Goal: Task Accomplishment & Management: Manage account settings

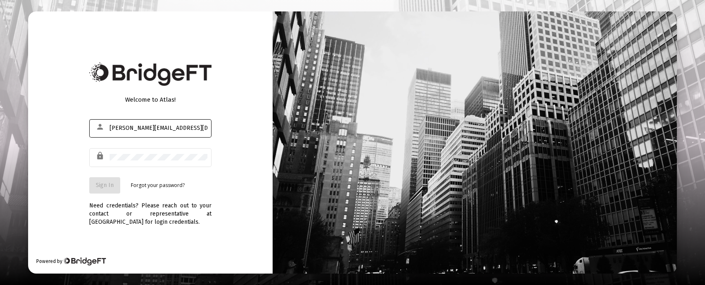
type input "[PERSON_NAME][EMAIL_ADDRESS][DOMAIN_NAME]"
click at [89, 177] on button "Sign In" at bounding box center [104, 185] width 31 height 16
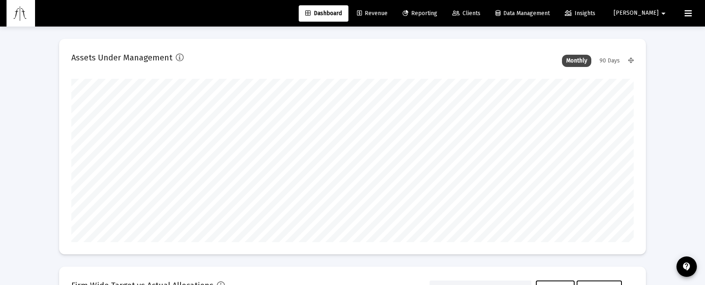
type input "[DATE]"
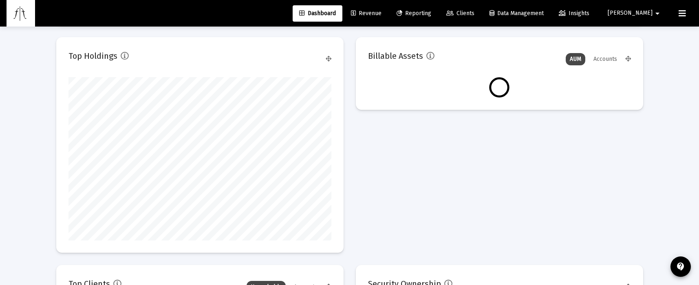
scroll to position [766, 0]
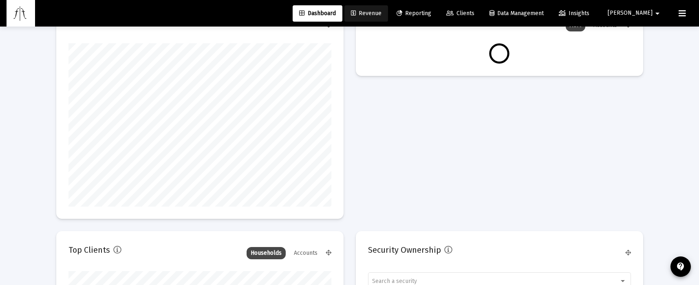
click at [388, 8] on link "Revenue" at bounding box center [366, 13] width 44 height 16
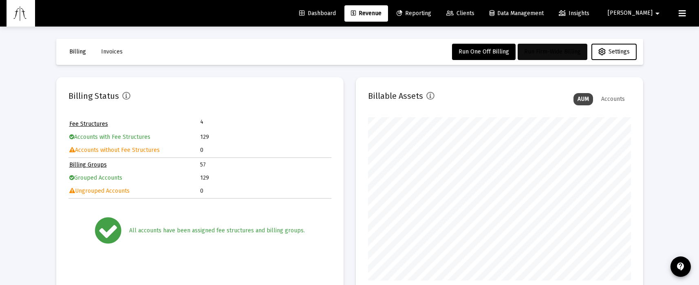
click at [541, 51] on span "Run Firm-Wide Billing" at bounding box center [552, 51] width 57 height 7
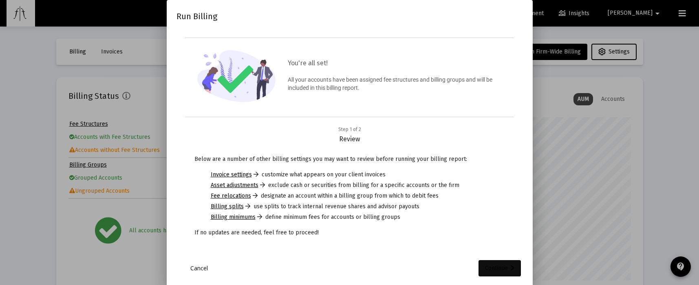
click at [501, 268] on div "Continue" at bounding box center [499, 268] width 29 height 16
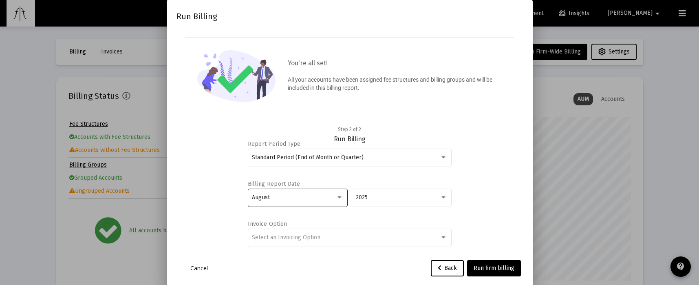
click at [328, 199] on div "August" at bounding box center [294, 197] width 84 height 7
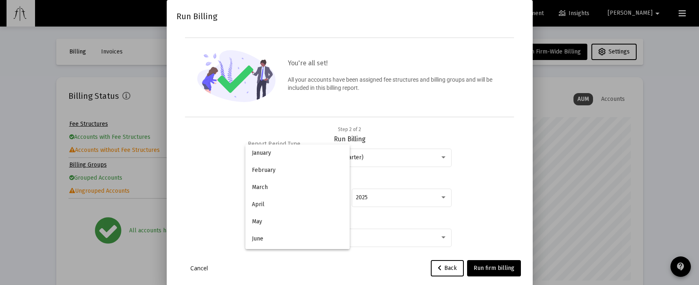
scroll to position [76, 0]
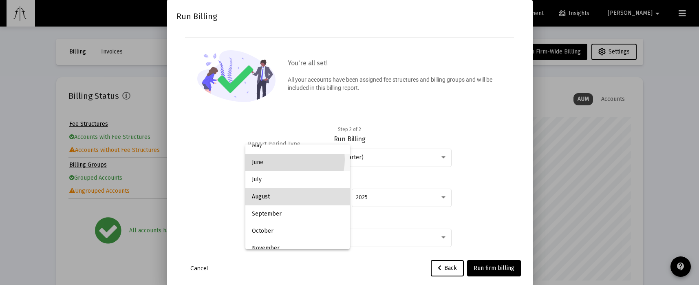
click at [285, 159] on span "June" at bounding box center [297, 162] width 91 height 17
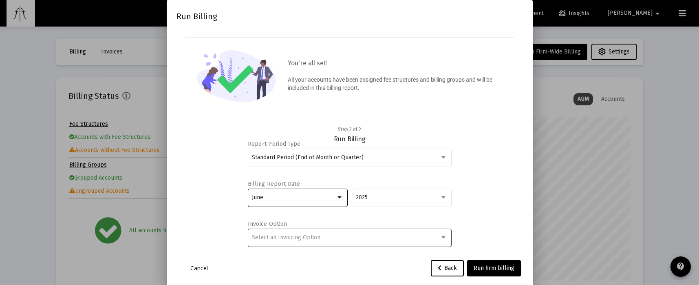
click at [427, 239] on div "Select an Invoicing Option" at bounding box center [346, 237] width 188 height 7
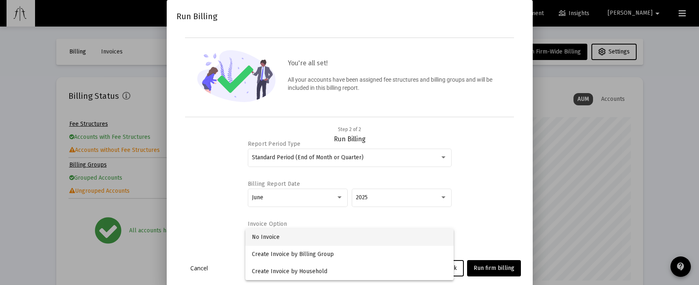
click at [345, 241] on span "No Invoice" at bounding box center [349, 236] width 195 height 17
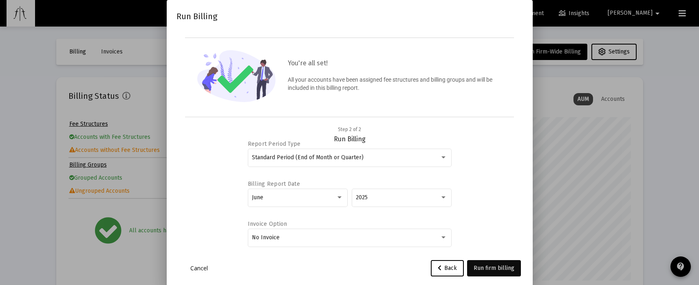
click at [487, 269] on span "Run firm billing" at bounding box center [494, 267] width 41 height 7
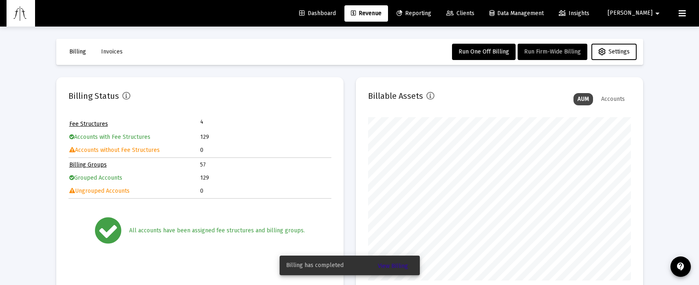
click at [382, 15] on span "Revenue" at bounding box center [366, 13] width 31 height 7
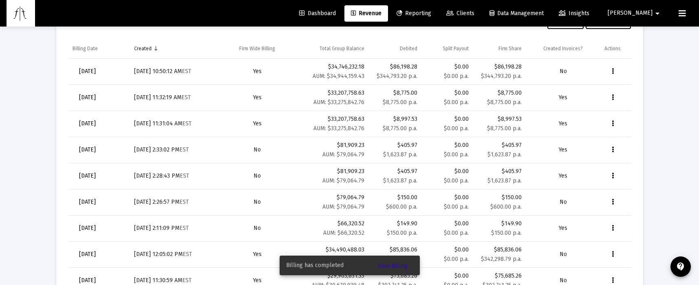
scroll to position [272, 0]
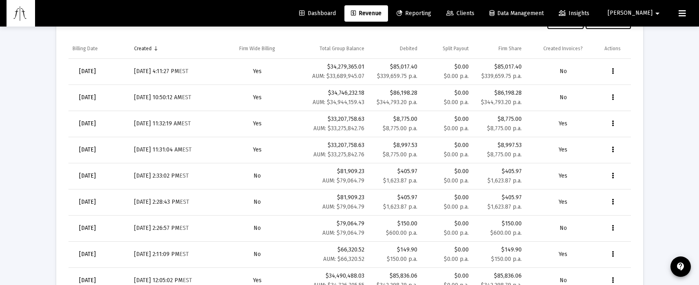
scroll to position [272, 0]
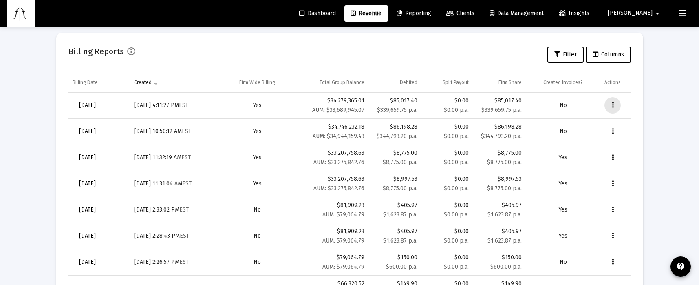
click at [611, 102] on button "Data grid" at bounding box center [613, 105] width 16 height 16
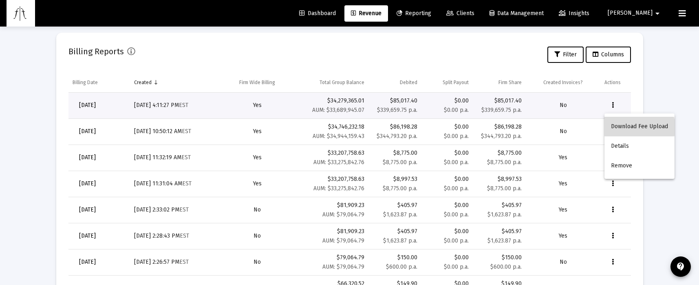
click at [638, 127] on button "Download Fee Upload" at bounding box center [640, 127] width 70 height 20
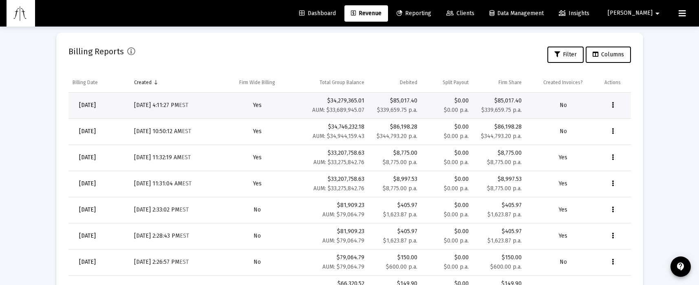
scroll to position [388, 0]
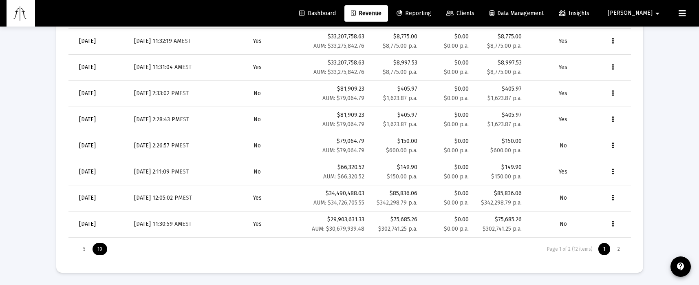
click at [613, 199] on icon "Data grid" at bounding box center [613, 198] width 2 height 10
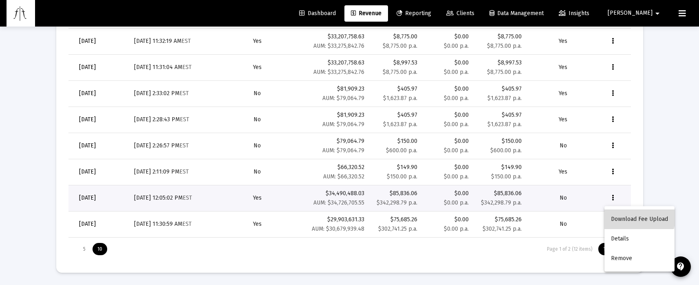
click at [627, 215] on button "Download Fee Upload" at bounding box center [640, 219] width 70 height 20
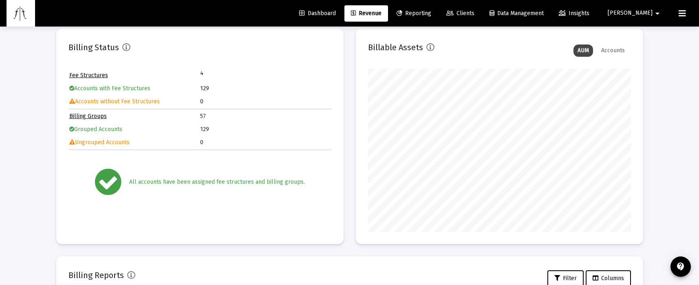
click at [474, 13] on span "Clients" at bounding box center [460, 13] width 28 height 7
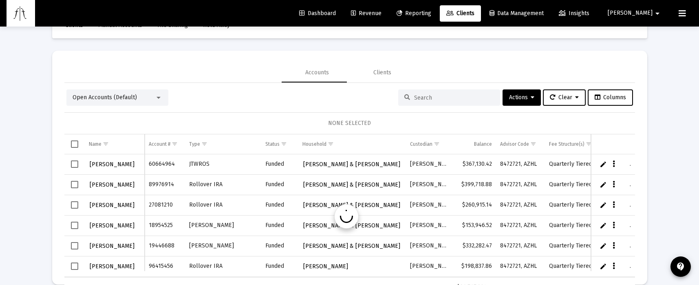
scroll to position [38, 0]
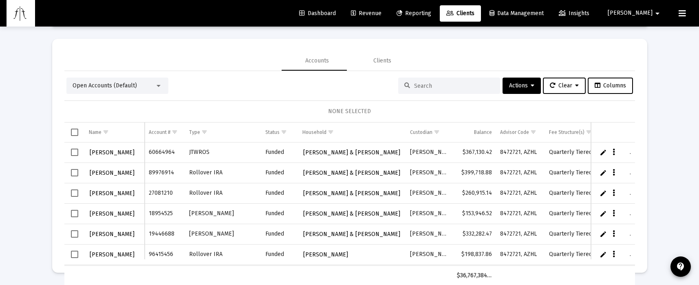
click at [417, 86] on input at bounding box center [454, 85] width 80 height 7
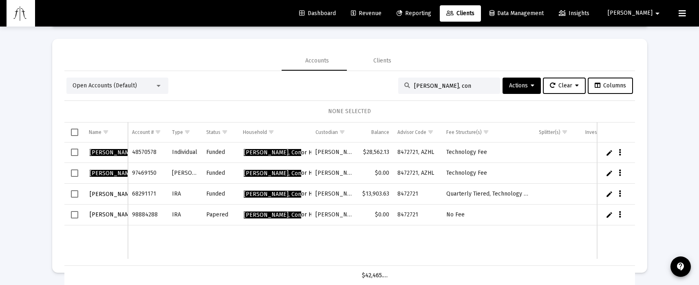
type input "bush, con"
click at [606, 194] on link "Edit" at bounding box center [609, 193] width 7 height 7
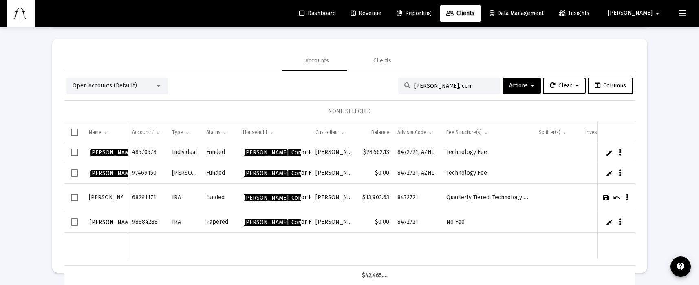
click at [613, 197] on link "Cancel" at bounding box center [616, 197] width 7 height 7
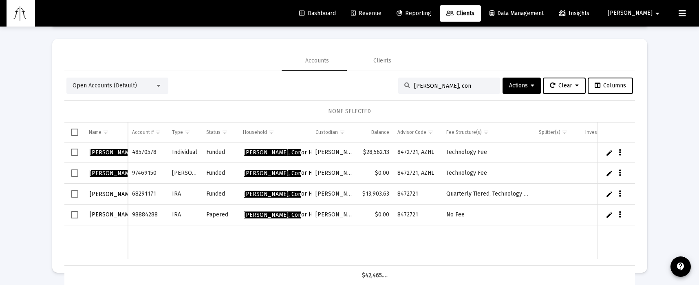
click at [606, 194] on link "Edit" at bounding box center [609, 193] width 7 height 7
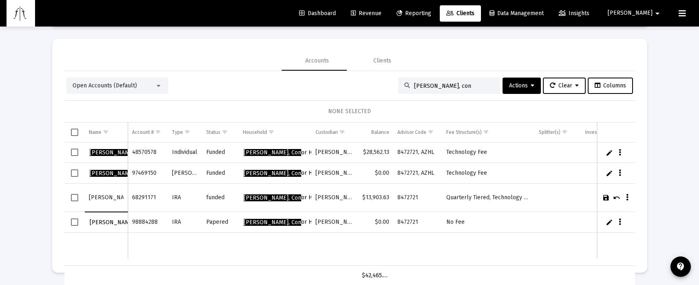
click at [613, 197] on link "Cancel" at bounding box center [616, 197] width 7 height 7
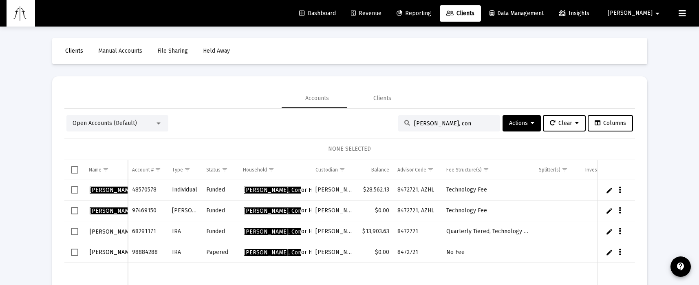
scroll to position [34, 0]
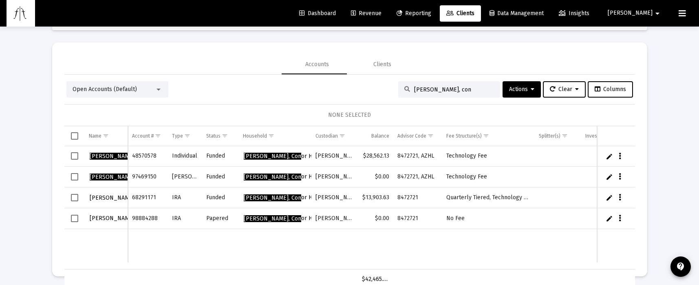
click at [74, 196] on span "Select row" at bounding box center [74, 197] width 7 height 7
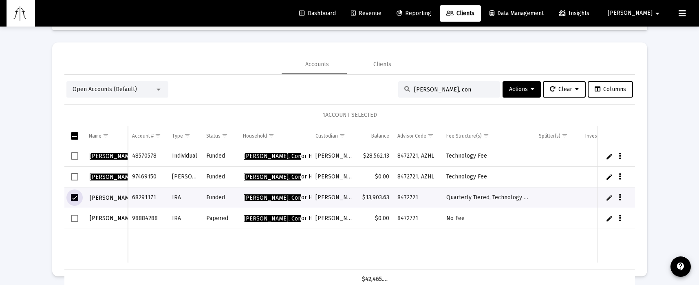
click at [616, 198] on button "Data grid" at bounding box center [619, 197] width 7 height 7
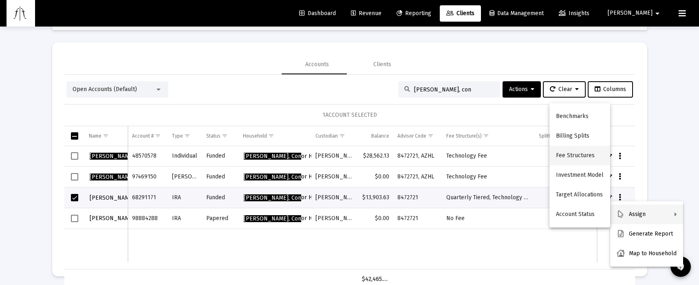
click at [572, 157] on button "Fee Structures" at bounding box center [580, 156] width 61 height 20
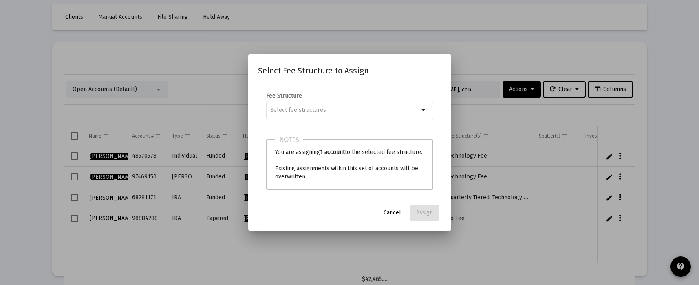
scroll to position [0, 0]
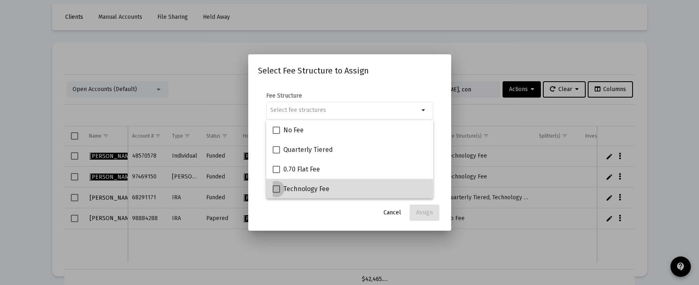
click at [276, 189] on span at bounding box center [276, 188] width 7 height 7
click at [276, 192] on input "Technology Fee" at bounding box center [276, 192] width 0 height 0
checkbox input "true"
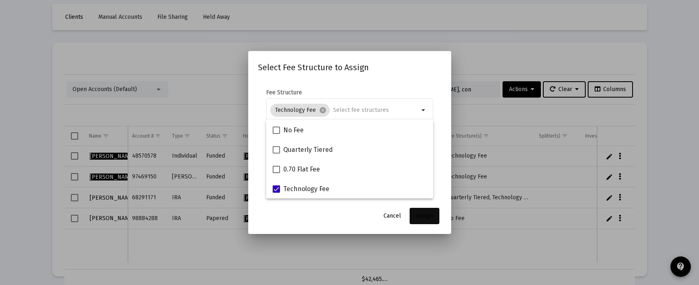
click at [424, 217] on span "Assign" at bounding box center [424, 215] width 17 height 7
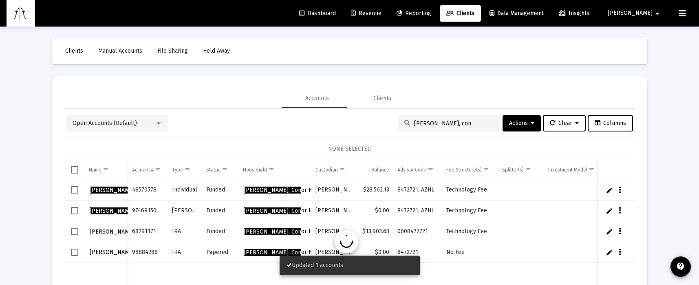
scroll to position [34, 0]
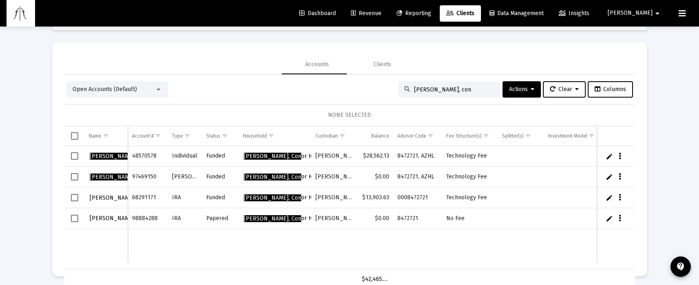
click at [619, 175] on icon "Data grid" at bounding box center [620, 177] width 2 height 10
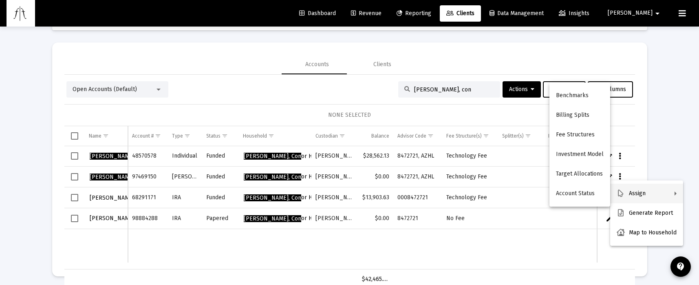
click at [643, 195] on button "Assign" at bounding box center [646, 193] width 73 height 20
click at [577, 137] on button "Fee Structures" at bounding box center [580, 135] width 61 height 20
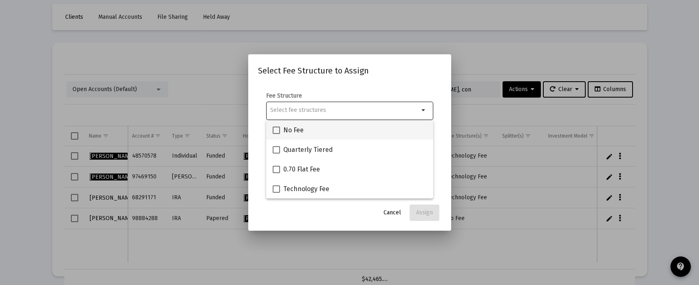
click at [279, 131] on span at bounding box center [276, 129] width 7 height 7
click at [276, 134] on input "No Fee" at bounding box center [276, 134] width 0 height 0
checkbox input "true"
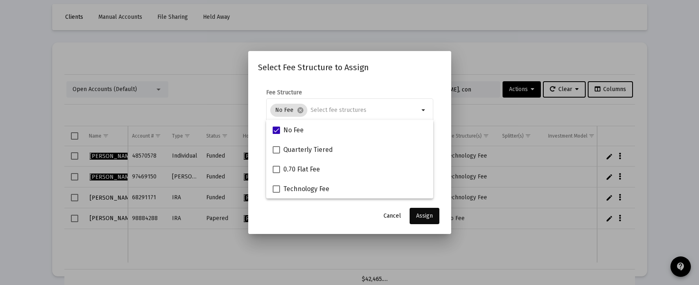
click at [422, 217] on span "Assign" at bounding box center [424, 215] width 17 height 7
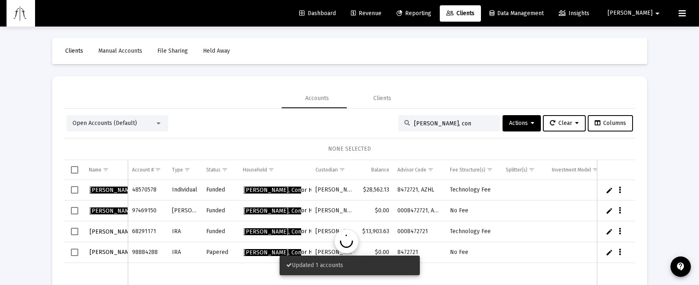
scroll to position [34, 0]
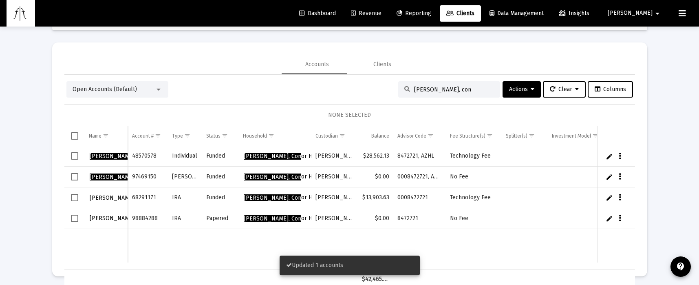
click at [437, 90] on input "bush, con" at bounding box center [454, 89] width 80 height 7
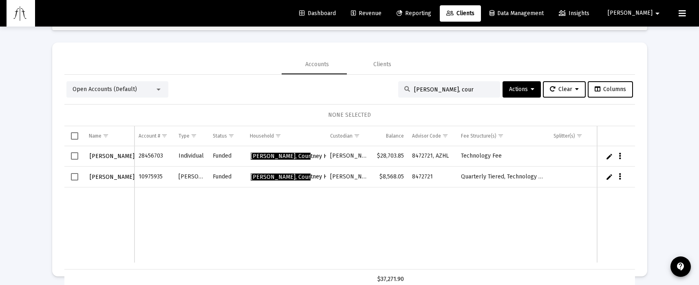
type input "bush, cour"
click at [619, 177] on icon "Data grid" at bounding box center [620, 177] width 2 height 10
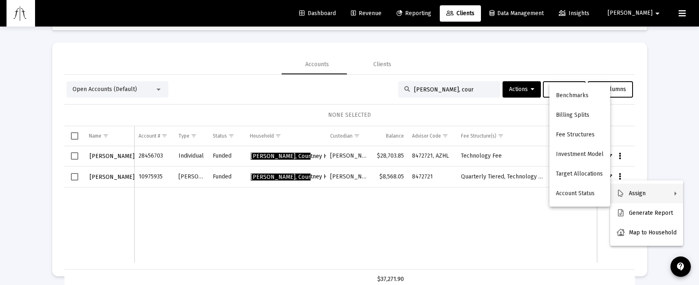
click at [635, 190] on button "Assign" at bounding box center [646, 193] width 73 height 20
click at [583, 136] on button "Fee Structures" at bounding box center [580, 135] width 61 height 20
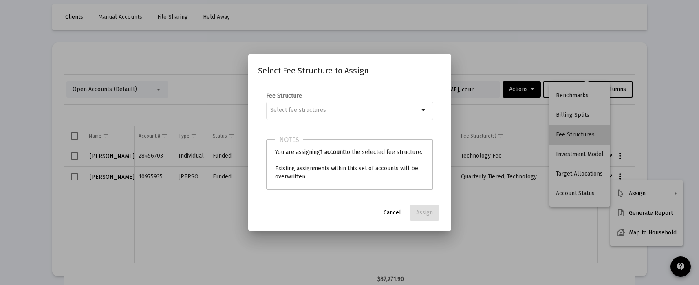
scroll to position [0, 0]
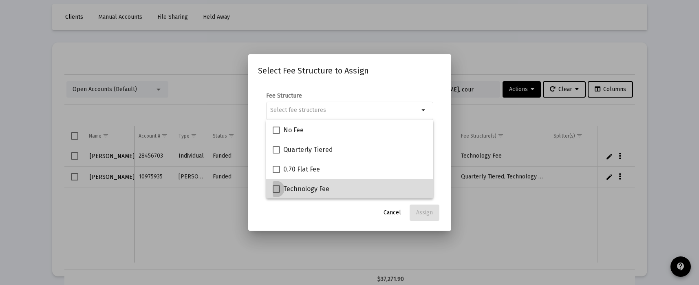
click at [276, 191] on span at bounding box center [276, 188] width 7 height 7
click at [276, 192] on input "Technology Fee" at bounding box center [276, 192] width 0 height 0
checkbox input "true"
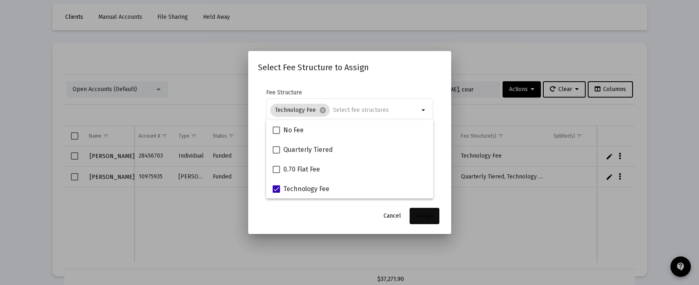
click at [428, 219] on button "Assign" at bounding box center [425, 215] width 30 height 16
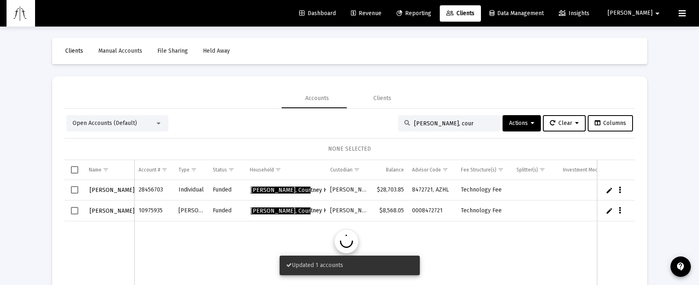
scroll to position [34, 0]
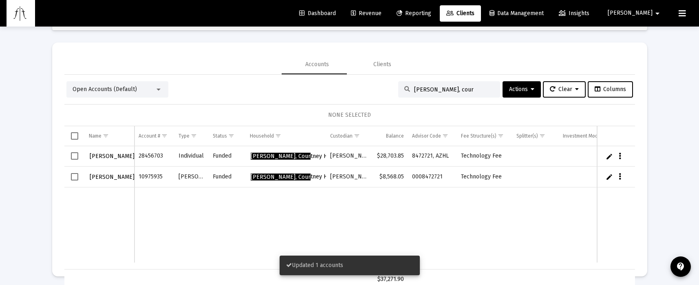
click at [438, 89] on input "bush, cour" at bounding box center [454, 89] width 80 height 7
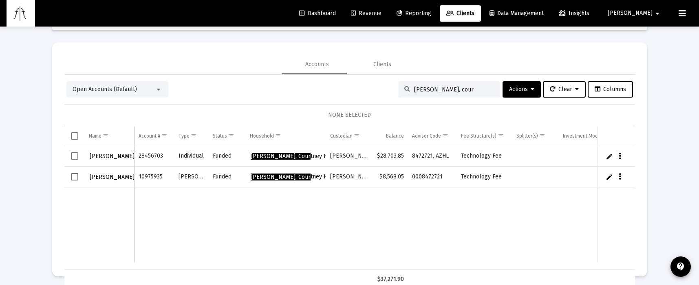
drag, startPoint x: 444, startPoint y: 88, endPoint x: 384, endPoint y: 86, distance: 59.6
click at [384, 86] on div "Open Accounts (Default) bush, cour Actions Clear Columns" at bounding box center [349, 89] width 567 height 16
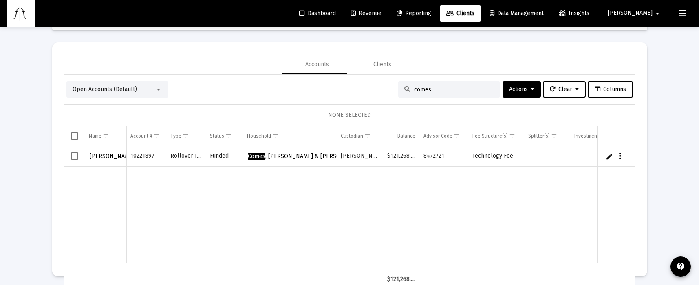
type input "comes"
click at [619, 157] on icon "Data grid" at bounding box center [620, 156] width 2 height 10
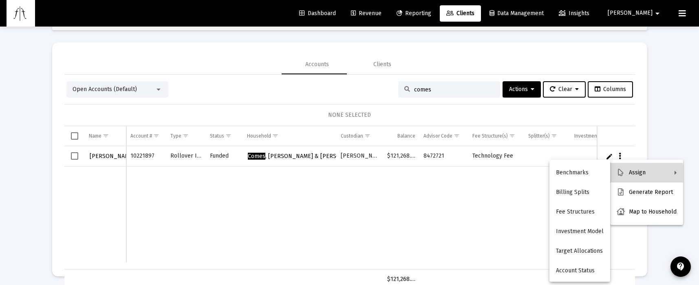
click at [627, 178] on button "Assign" at bounding box center [646, 173] width 73 height 20
click at [626, 169] on button "Assign" at bounding box center [646, 173] width 73 height 20
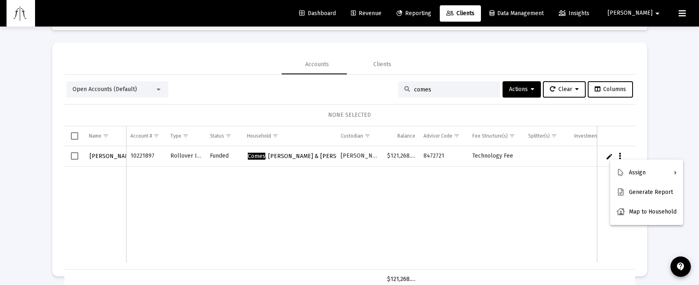
drag, startPoint x: 575, startPoint y: 212, endPoint x: 584, endPoint y: 208, distance: 9.7
click at [581, 210] on div at bounding box center [349, 142] width 699 height 285
click at [616, 157] on button "Data grid" at bounding box center [619, 155] width 7 height 7
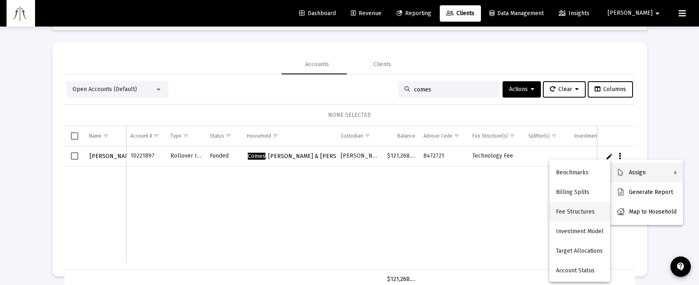
click at [573, 213] on button "Fee Structures" at bounding box center [580, 212] width 61 height 20
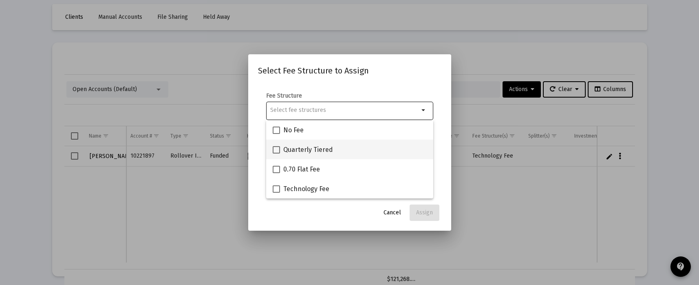
click at [277, 149] on span at bounding box center [276, 149] width 7 height 7
click at [276, 153] on input "Quarterly Tiered" at bounding box center [276, 153] width 0 height 0
checkbox input "true"
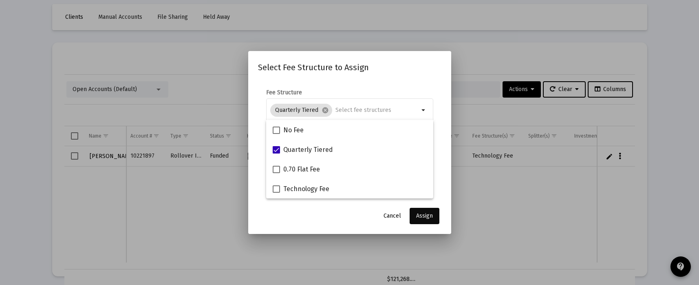
click at [427, 217] on span "Assign" at bounding box center [424, 215] width 17 height 7
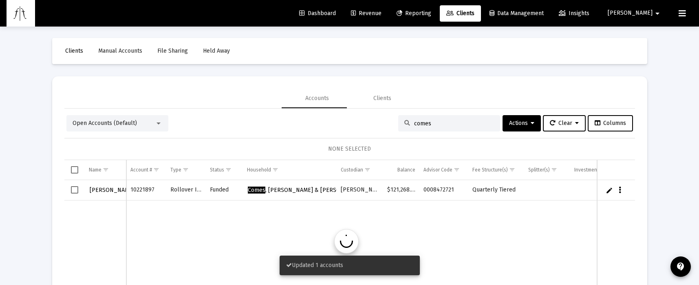
scroll to position [34, 0]
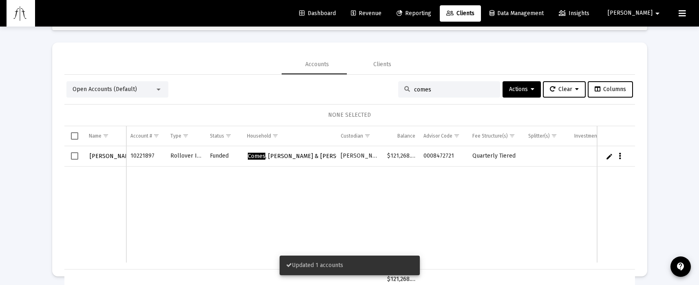
click at [616, 156] on button "Data grid" at bounding box center [619, 155] width 7 height 7
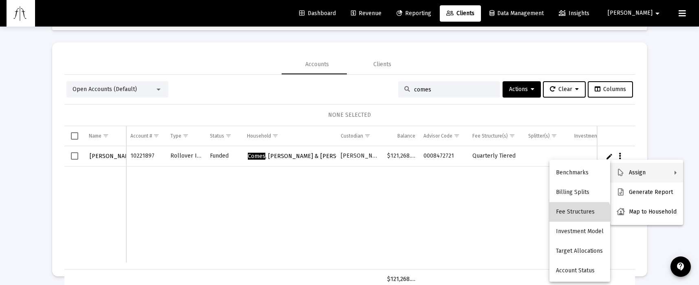
click at [573, 217] on button "Fee Structures" at bounding box center [580, 212] width 61 height 20
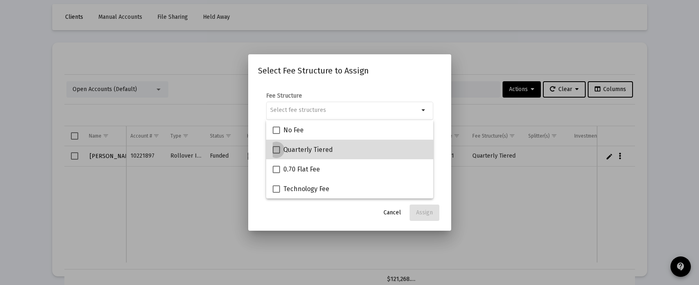
click at [277, 151] on span at bounding box center [276, 149] width 7 height 7
click at [276, 153] on input "Quarterly Tiered" at bounding box center [276, 153] width 0 height 0
checkbox input "true"
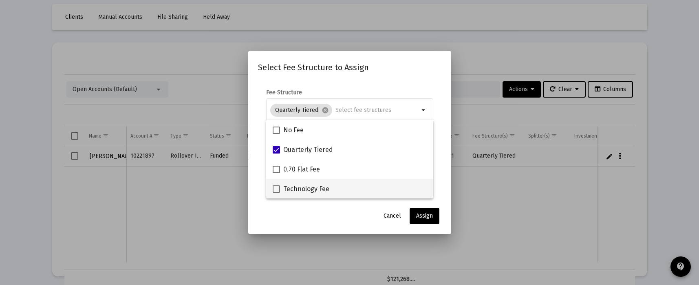
click at [274, 186] on span at bounding box center [276, 188] width 7 height 7
click at [276, 192] on input "Technology Fee" at bounding box center [276, 192] width 0 height 0
checkbox input "true"
click at [416, 215] on span "Assign" at bounding box center [424, 215] width 17 height 7
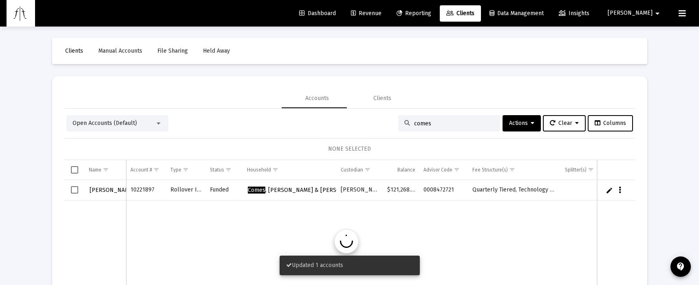
scroll to position [34, 0]
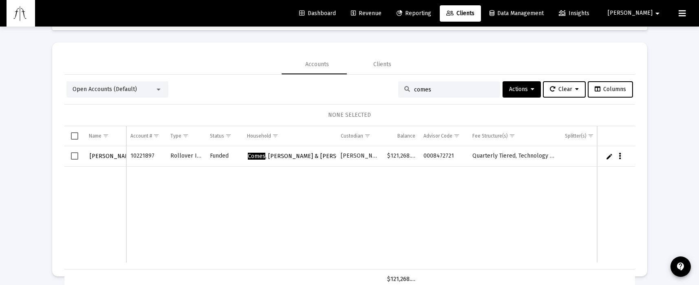
click at [606, 156] on link "Edit" at bounding box center [609, 155] width 7 height 7
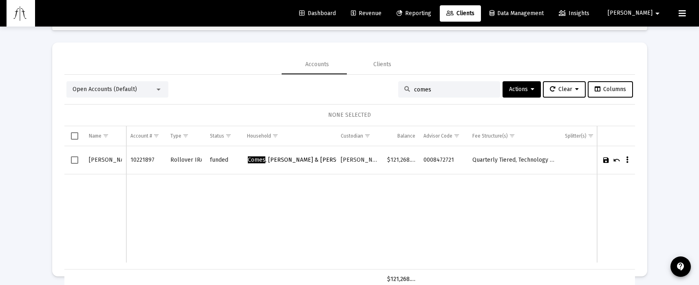
click at [613, 160] on link "Cancel" at bounding box center [616, 159] width 7 height 7
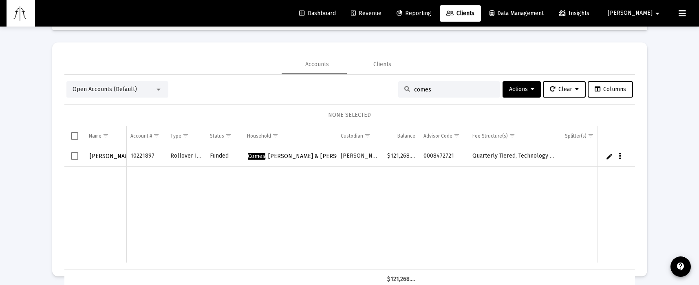
drag, startPoint x: 451, startPoint y: 92, endPoint x: 362, endPoint y: 87, distance: 89.4
click at [362, 87] on div "Open Accounts (Default) comes Actions Clear Columns" at bounding box center [349, 89] width 567 height 16
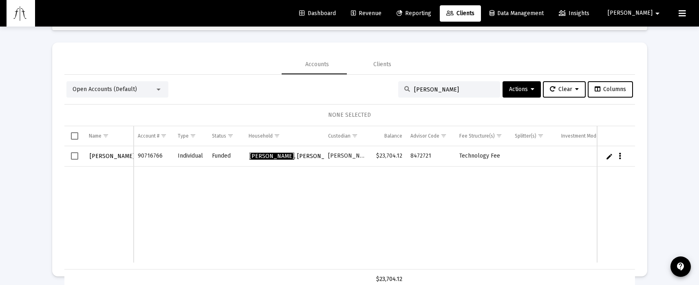
type input "jenkins"
click at [616, 157] on button "Data grid" at bounding box center [619, 155] width 7 height 7
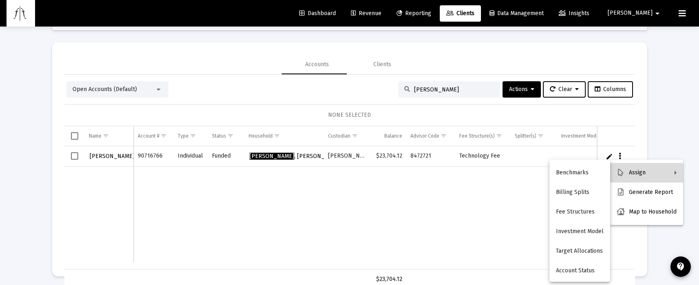
click at [636, 176] on button "Assign" at bounding box center [646, 173] width 73 height 20
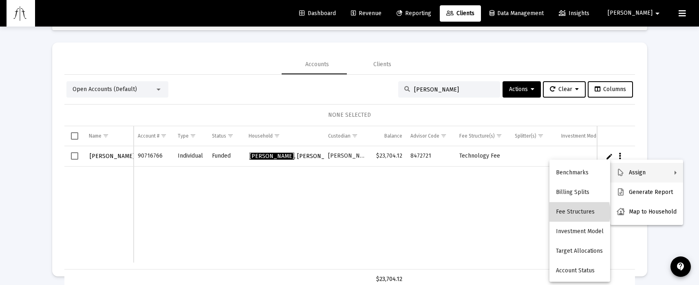
click at [569, 212] on button "Fee Structures" at bounding box center [580, 212] width 61 height 20
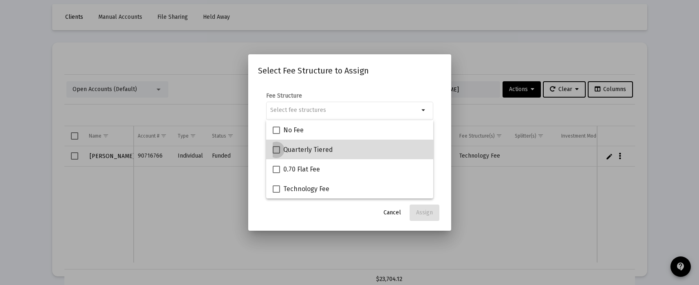
click at [277, 151] on span at bounding box center [276, 149] width 7 height 7
click at [276, 153] on input "Quarterly Tiered" at bounding box center [276, 153] width 0 height 0
checkbox input "true"
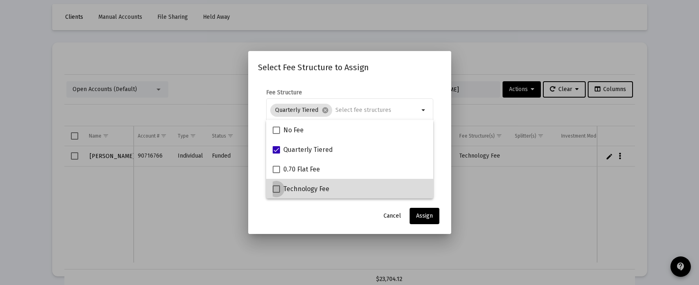
click at [277, 186] on span at bounding box center [276, 188] width 7 height 7
click at [276, 192] on input "Technology Fee" at bounding box center [276, 192] width 0 height 0
checkbox input "true"
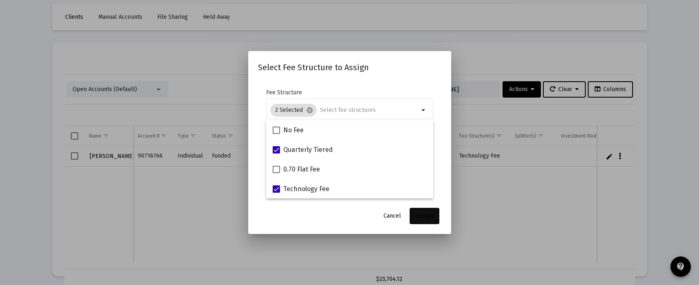
click at [420, 215] on span "Assign" at bounding box center [424, 215] width 17 height 7
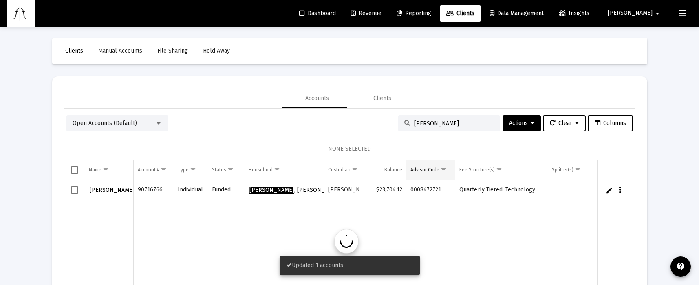
scroll to position [34, 0]
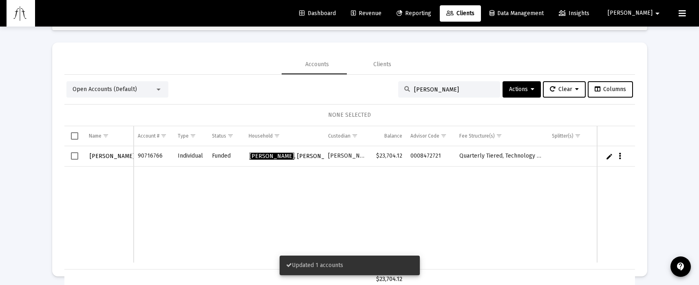
click at [427, 88] on input "jenkins" at bounding box center [454, 89] width 80 height 7
drag, startPoint x: 436, startPoint y: 90, endPoint x: 388, endPoint y: 92, distance: 48.1
click at [398, 92] on div "jenkins" at bounding box center [449, 89] width 102 height 16
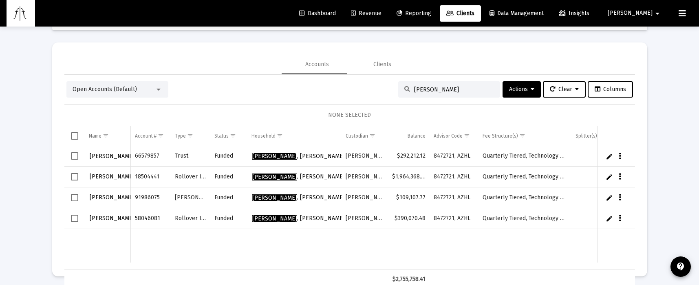
drag, startPoint x: 447, startPoint y: 92, endPoint x: 397, endPoint y: 93, distance: 50.1
click at [398, 93] on div "keldsen" at bounding box center [449, 89] width 102 height 16
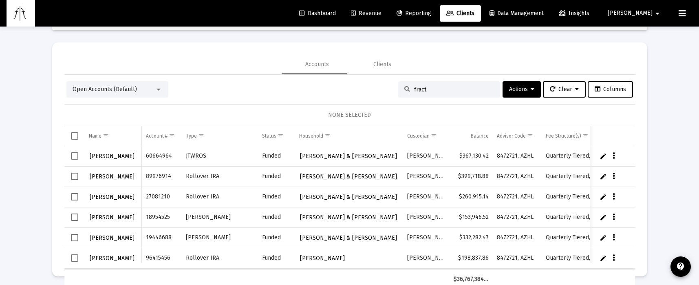
drag, startPoint x: 426, startPoint y: 89, endPoint x: 390, endPoint y: 88, distance: 36.7
click at [398, 88] on div "fract" at bounding box center [449, 89] width 102 height 16
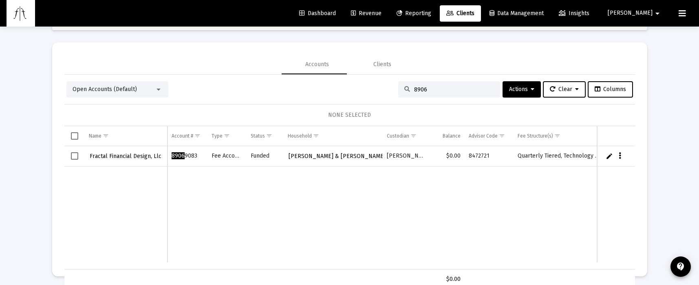
type input "8906"
click at [619, 156] on icon "Data grid" at bounding box center [620, 156] width 2 height 10
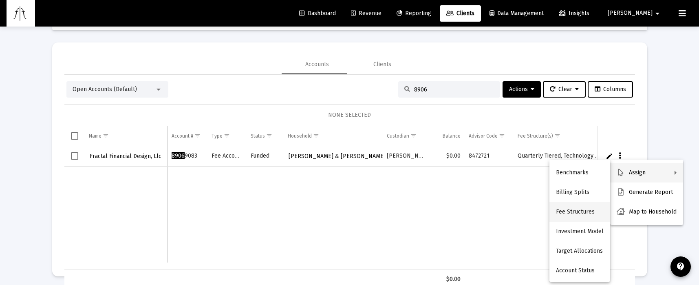
click at [566, 214] on button "Fee Structures" at bounding box center [580, 212] width 61 height 20
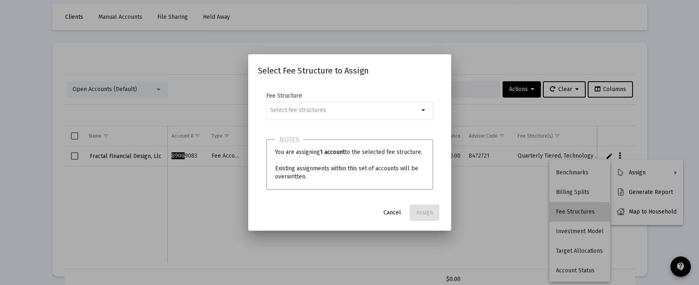
scroll to position [0, 0]
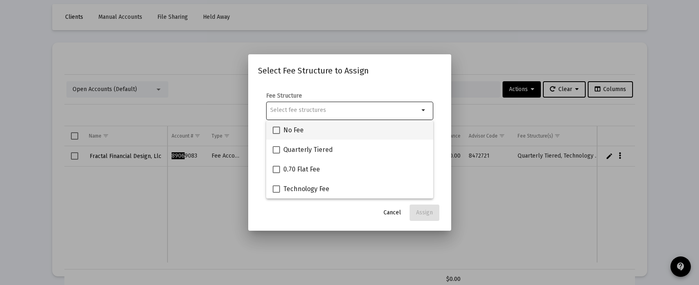
click at [279, 131] on span at bounding box center [276, 129] width 7 height 7
click at [276, 134] on input "No Fee" at bounding box center [276, 134] width 0 height 0
checkbox input "true"
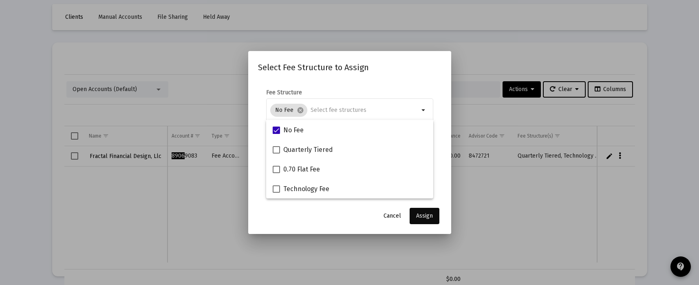
click at [424, 214] on span "Assign" at bounding box center [424, 215] width 17 height 7
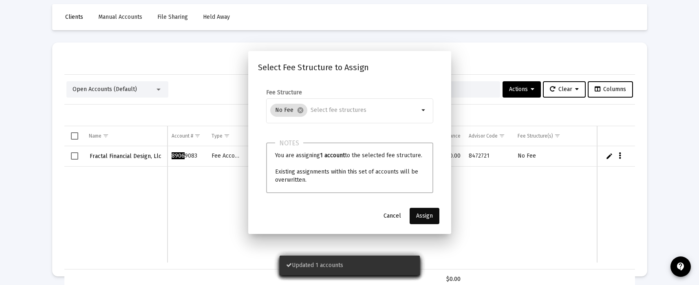
scroll to position [34, 0]
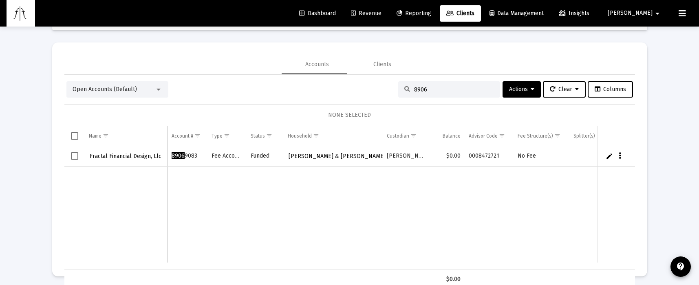
click at [435, 94] on div "8906" at bounding box center [449, 89] width 102 height 16
drag, startPoint x: 436, startPoint y: 88, endPoint x: 381, endPoint y: 86, distance: 54.7
click at [381, 86] on div "Open Accounts (Default) 8906 Actions Clear Columns" at bounding box center [349, 89] width 567 height 16
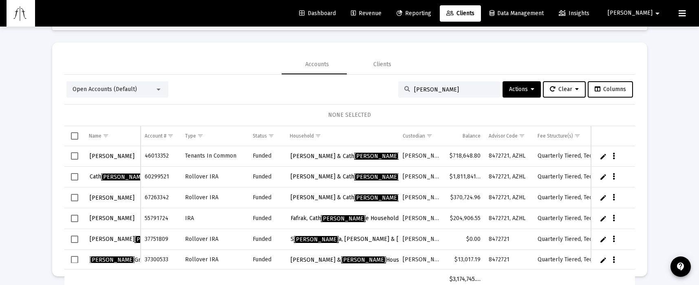
drag, startPoint x: 419, startPoint y: 89, endPoint x: 384, endPoint y: 87, distance: 35.1
click at [384, 87] on div "Open Accounts (Default) erin Actions Clear Columns" at bounding box center [349, 89] width 567 height 16
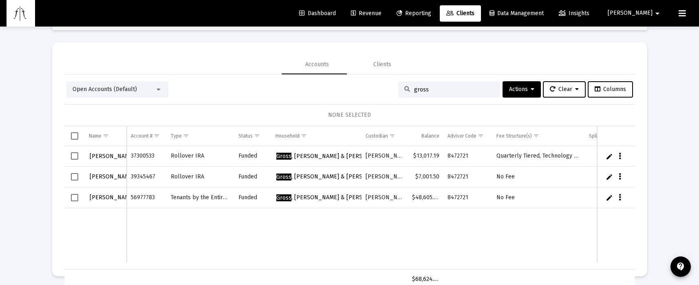
type input "gross"
click at [619, 176] on icon "Data grid" at bounding box center [620, 177] width 2 height 10
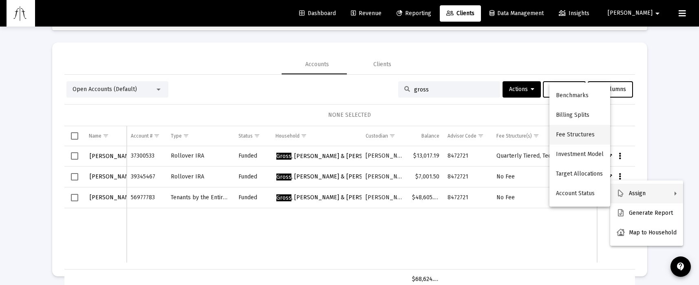
click at [580, 131] on button "Fee Structures" at bounding box center [580, 135] width 61 height 20
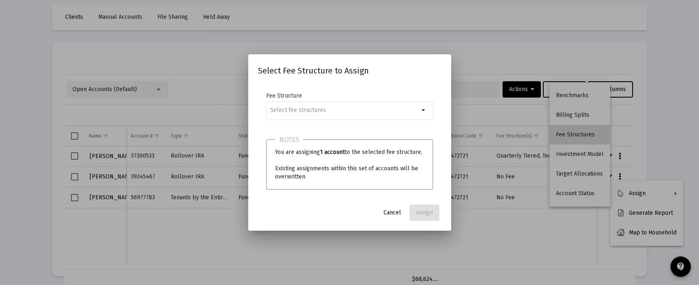
scroll to position [0, 0]
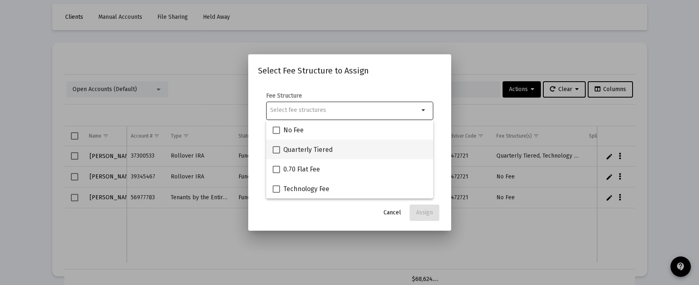
click at [275, 149] on span at bounding box center [276, 149] width 7 height 7
click at [276, 153] on input "Quarterly Tiered" at bounding box center [276, 153] width 0 height 0
checkbox input "true"
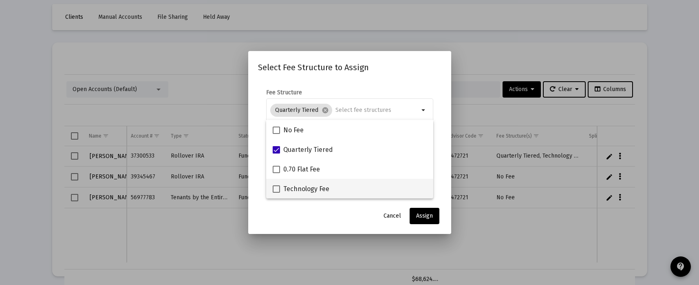
click at [277, 188] on span at bounding box center [276, 188] width 7 height 7
click at [276, 192] on input "Technology Fee" at bounding box center [276, 192] width 0 height 0
checkbox input "true"
click at [425, 213] on span "Assign" at bounding box center [424, 215] width 17 height 7
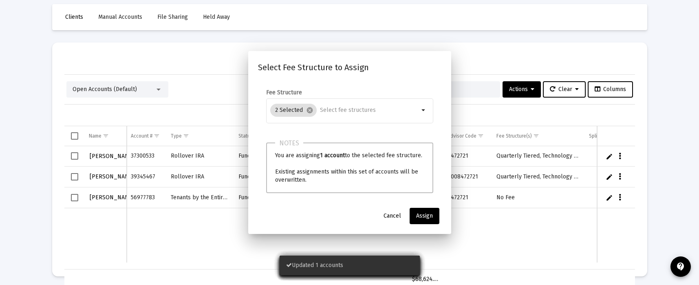
scroll to position [34, 0]
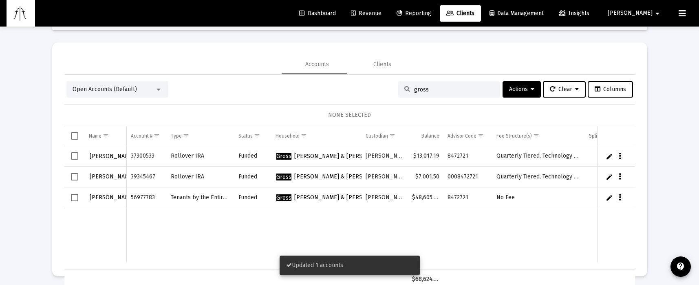
click at [619, 195] on icon "Data grid" at bounding box center [620, 197] width 2 height 10
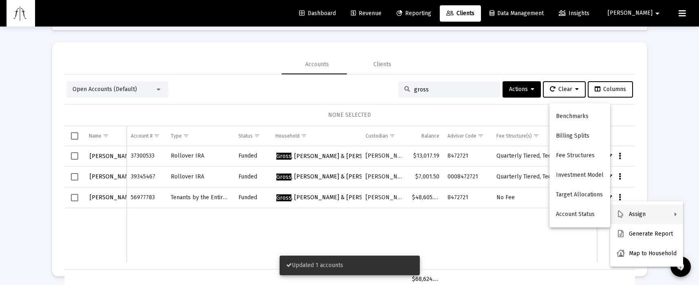
click at [628, 212] on button "Assign" at bounding box center [646, 214] width 73 height 20
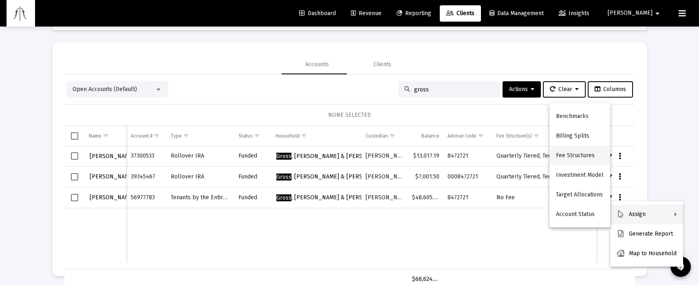
click at [577, 156] on button "Fee Structures" at bounding box center [580, 156] width 61 height 20
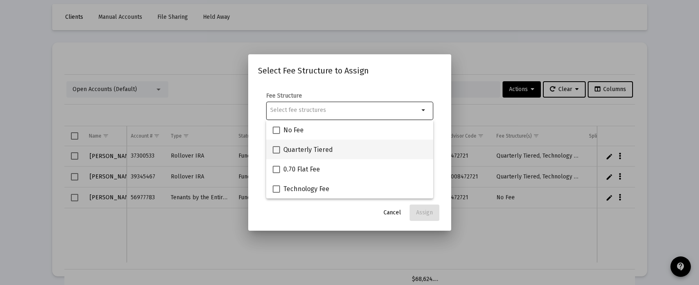
click at [278, 148] on span at bounding box center [276, 149] width 7 height 7
click at [276, 153] on input "Quarterly Tiered" at bounding box center [276, 153] width 0 height 0
checkbox input "true"
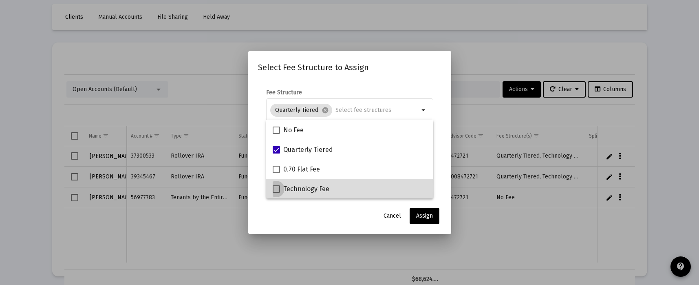
click at [276, 188] on span at bounding box center [276, 188] width 7 height 7
click at [276, 192] on input "Technology Fee" at bounding box center [276, 192] width 0 height 0
checkbox input "true"
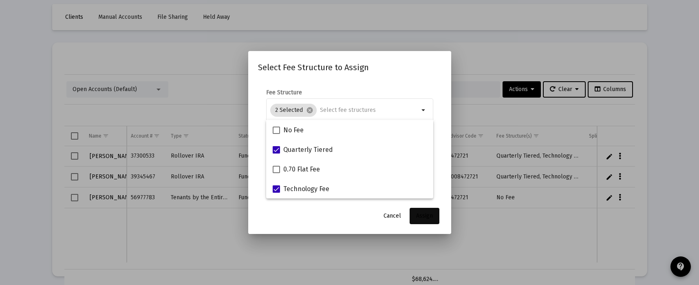
click at [428, 218] on span "Assign" at bounding box center [424, 215] width 17 height 7
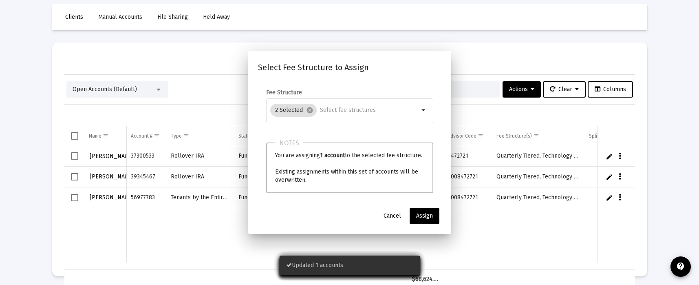
scroll to position [34, 0]
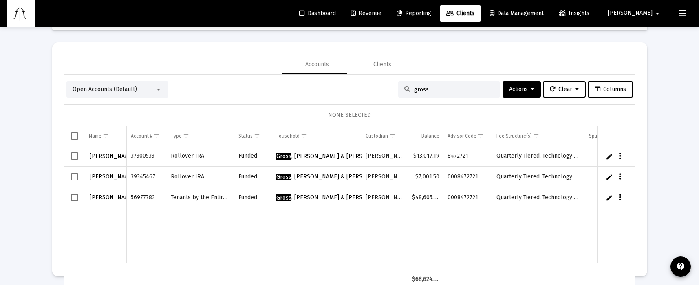
click at [430, 90] on input "gross" at bounding box center [454, 89] width 80 height 7
drag, startPoint x: 407, startPoint y: 89, endPoint x: 390, endPoint y: 88, distance: 16.8
click at [398, 88] on div "gross" at bounding box center [449, 89] width 102 height 16
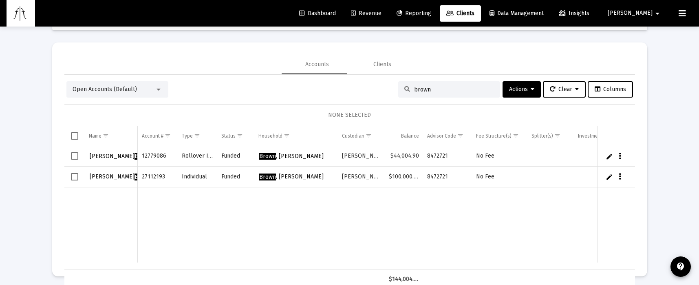
type input "brown"
click at [619, 159] on icon "Data grid" at bounding box center [620, 156] width 2 height 10
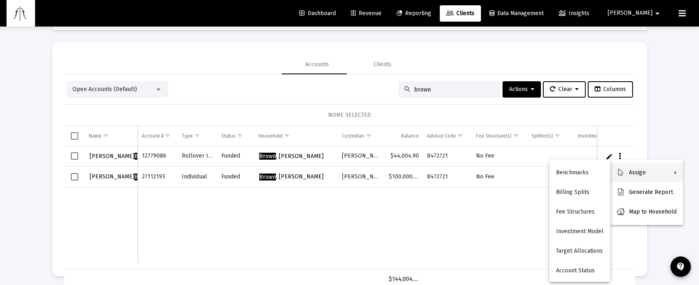
click at [640, 176] on button "Assign" at bounding box center [646, 173] width 73 height 20
click at [576, 212] on button "Fee Structures" at bounding box center [580, 212] width 61 height 20
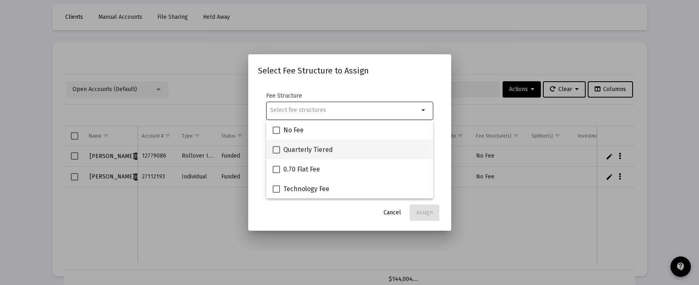
click at [274, 152] on span at bounding box center [276, 149] width 7 height 7
click at [276, 153] on input "Quarterly Tiered" at bounding box center [276, 153] width 0 height 0
checkbox input "true"
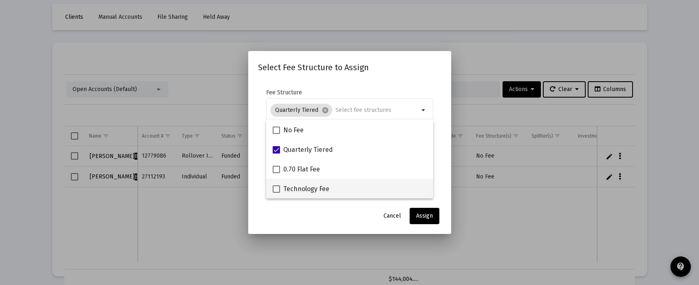
click at [279, 188] on span at bounding box center [276, 188] width 7 height 7
click at [276, 192] on input "Technology Fee" at bounding box center [276, 192] width 0 height 0
checkbox input "true"
click at [418, 216] on span "Assign" at bounding box center [424, 215] width 17 height 7
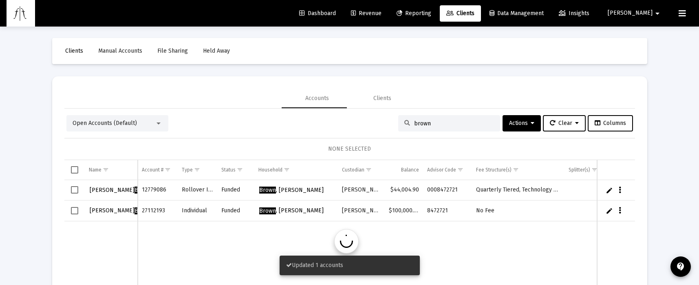
scroll to position [34, 0]
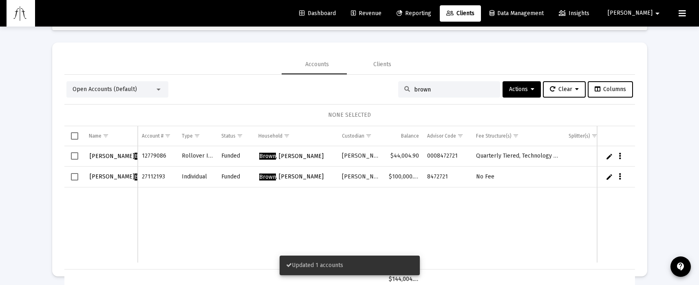
click at [616, 178] on div "Data grid" at bounding box center [621, 176] width 10 height 7
click at [616, 178] on button "Data grid" at bounding box center [619, 176] width 7 height 7
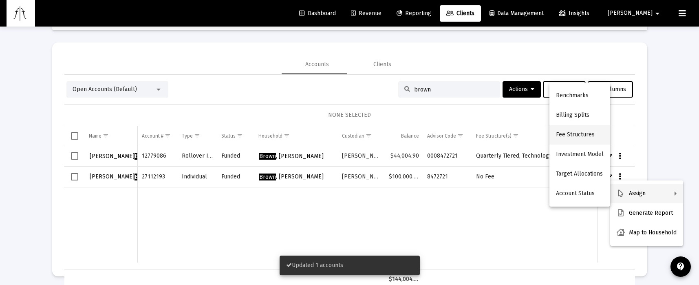
click at [576, 140] on button "Fee Structures" at bounding box center [580, 135] width 61 height 20
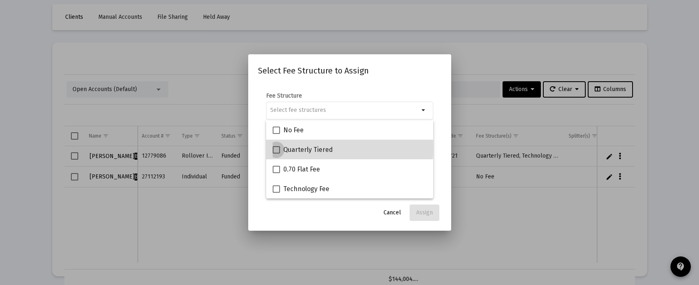
click at [280, 148] on label "Quarterly Tiered" at bounding box center [303, 150] width 60 height 10
click at [276, 153] on input "Quarterly Tiered" at bounding box center [276, 153] width 0 height 0
checkbox input "true"
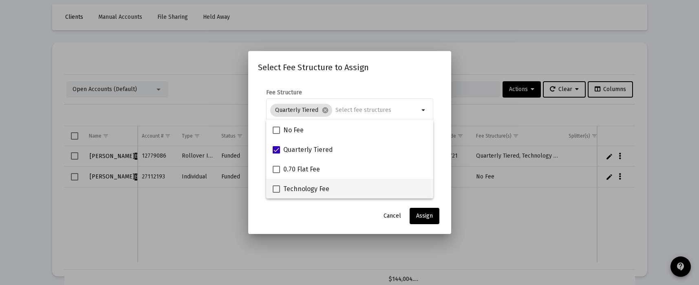
click at [276, 190] on span at bounding box center [276, 188] width 7 height 7
click at [276, 192] on input "Technology Fee" at bounding box center [276, 192] width 0 height 0
checkbox input "true"
click at [423, 213] on span "Assign" at bounding box center [424, 215] width 17 height 7
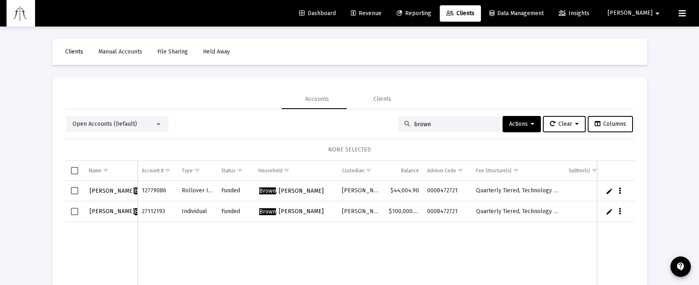
click at [382, 11] on span "Revenue" at bounding box center [366, 13] width 31 height 7
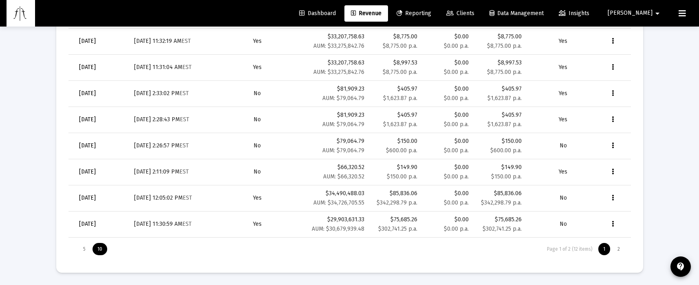
scroll to position [150, 0]
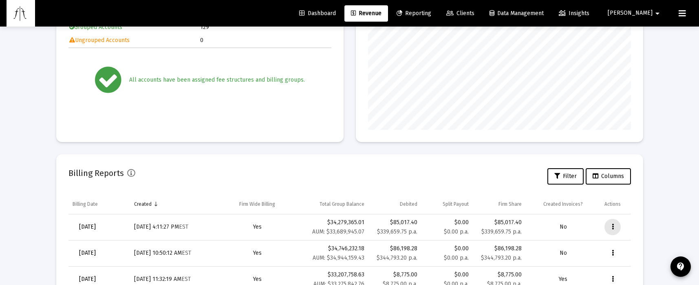
click at [614, 224] on icon "Data grid" at bounding box center [613, 227] width 2 height 10
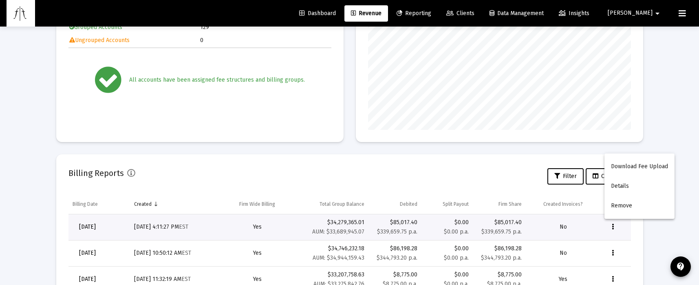
click at [473, 181] on div at bounding box center [349, 142] width 699 height 285
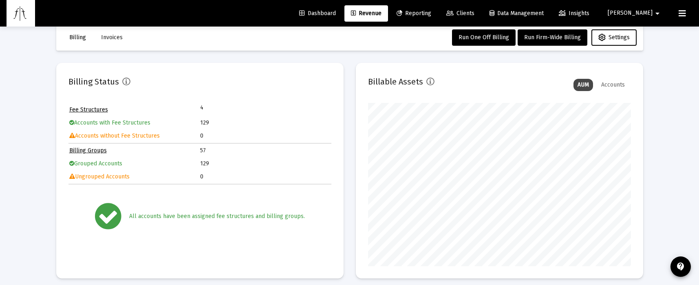
scroll to position [0, 0]
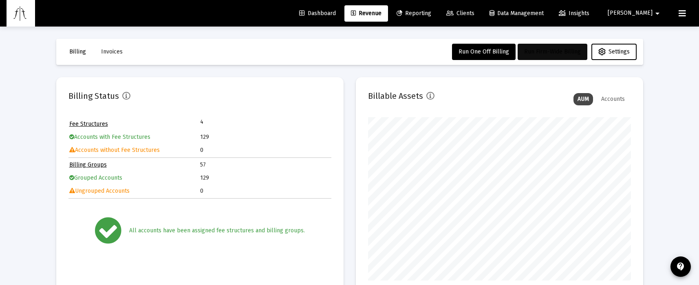
click at [544, 52] on span "Run Firm-Wide Billing" at bounding box center [552, 51] width 57 height 7
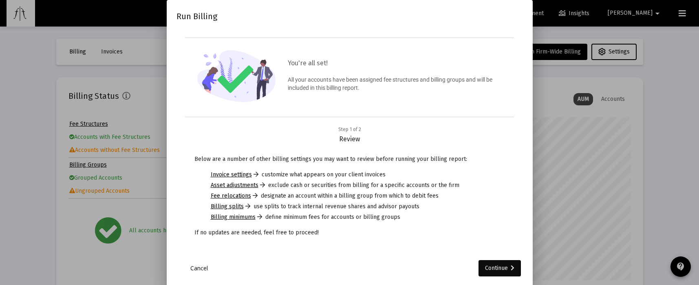
click at [510, 266] on div "Continue" at bounding box center [499, 268] width 29 height 16
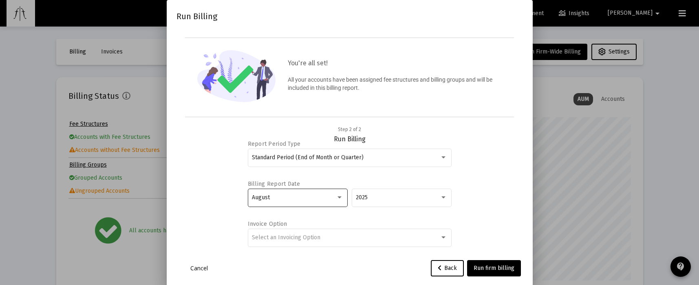
click at [313, 196] on div "August" at bounding box center [294, 197] width 84 height 7
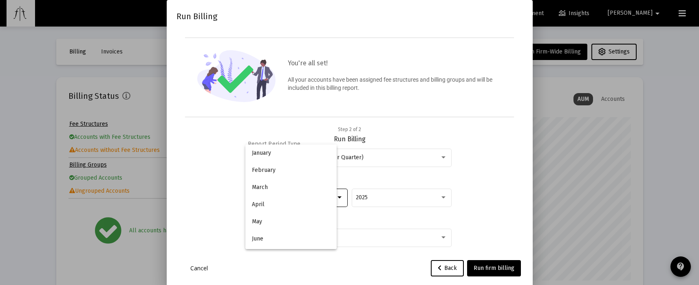
scroll to position [76, 0]
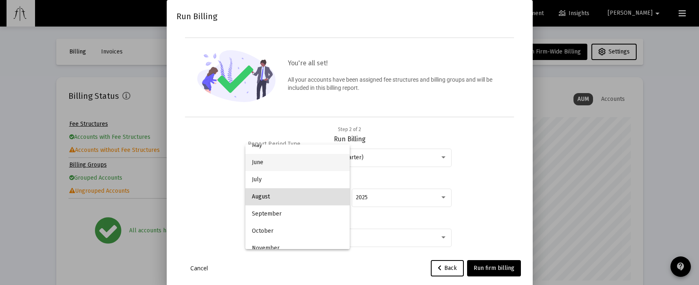
click at [275, 166] on span "June" at bounding box center [297, 162] width 91 height 17
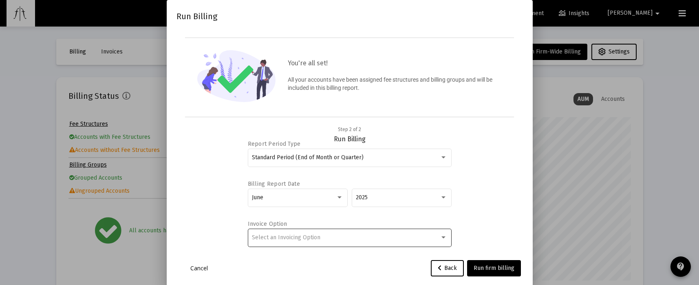
drag, startPoint x: 498, startPoint y: 267, endPoint x: 364, endPoint y: 241, distance: 136.8
click at [364, 241] on div "Run Billing You're all set! All your accounts have been assigned fee structures…" at bounding box center [350, 143] width 346 height 266
click at [364, 241] on div "Select an Invoicing Option" at bounding box center [349, 237] width 195 height 20
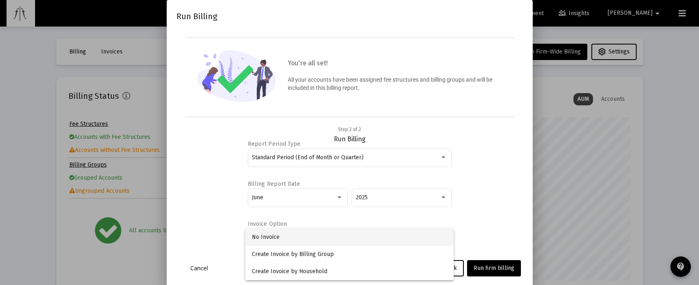
click at [335, 241] on span "No Invoice" at bounding box center [349, 236] width 195 height 17
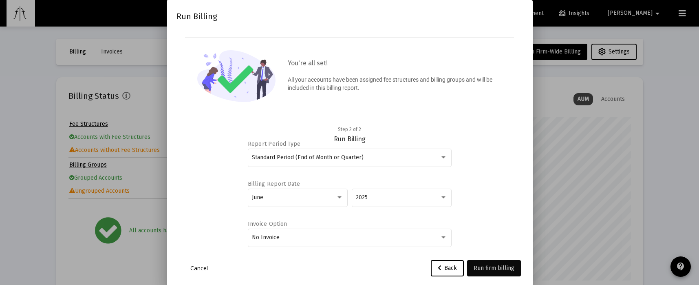
click at [489, 267] on span "Run firm billing" at bounding box center [494, 267] width 41 height 7
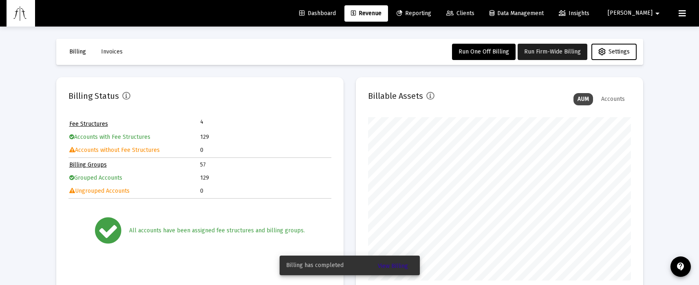
scroll to position [238, 0]
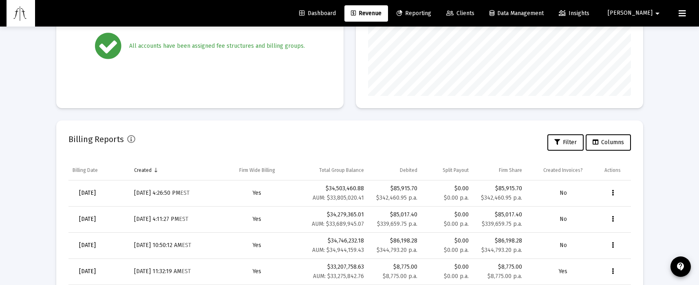
scroll to position [150, 0]
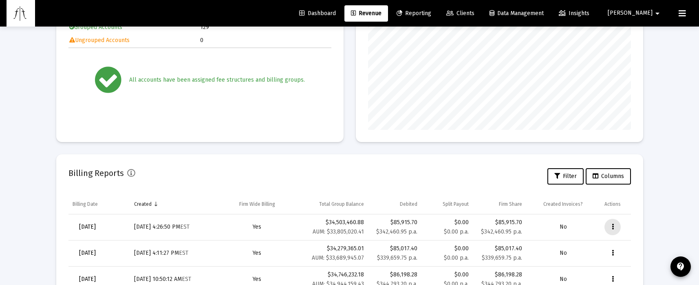
click at [613, 225] on icon "Data grid" at bounding box center [613, 227] width 2 height 10
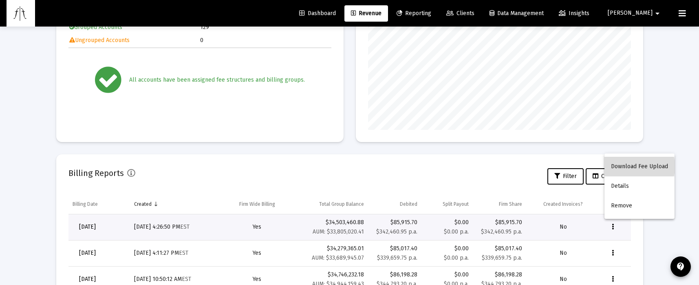
click at [626, 166] on button "Download Fee Upload" at bounding box center [640, 167] width 70 height 20
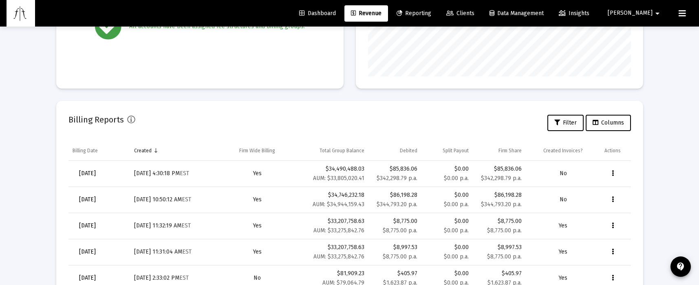
scroll to position [238, 0]
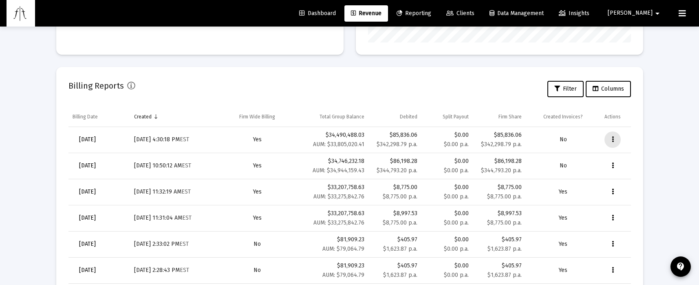
click at [614, 139] on button "Data grid" at bounding box center [613, 139] width 16 height 16
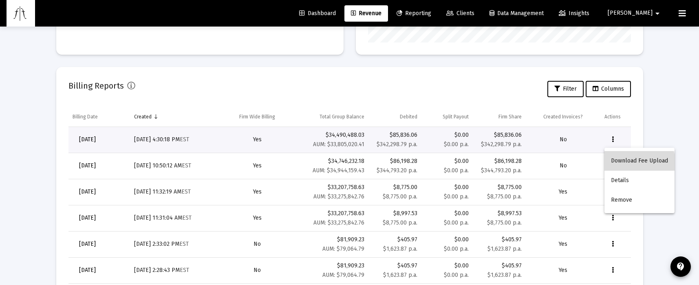
click at [629, 163] on button "Download Fee Upload" at bounding box center [640, 161] width 70 height 20
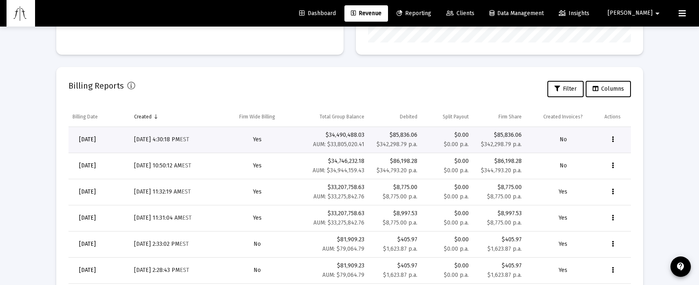
click at [29, 132] on div "Loading... Billing Invoices Run One Off Billing Run Firm-Wide Billing Settings …" at bounding box center [349, 98] width 699 height 673
